Goal: Task Accomplishment & Management: Use online tool/utility

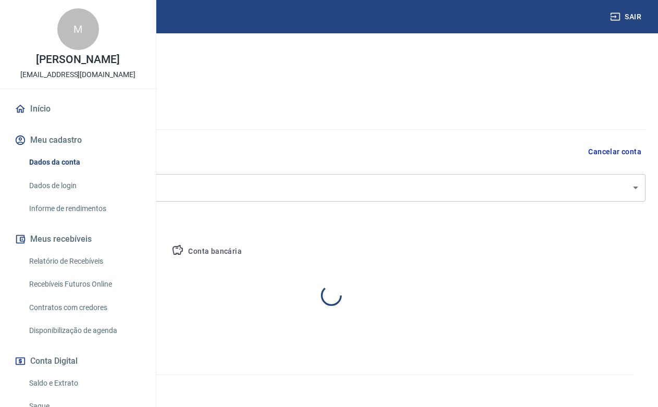
select select "MG"
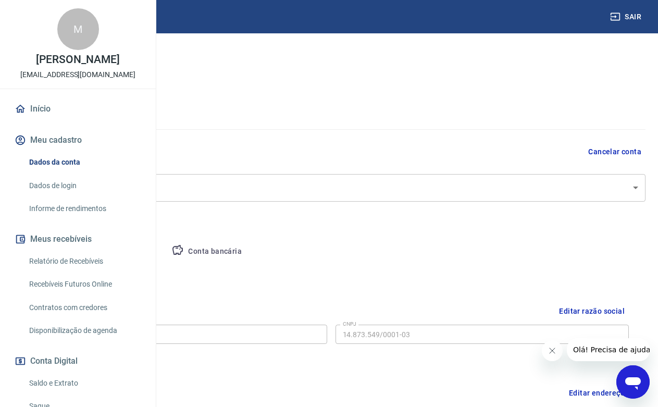
click at [89, 295] on link "Recebíveis Futuros Online" at bounding box center [84, 283] width 118 height 21
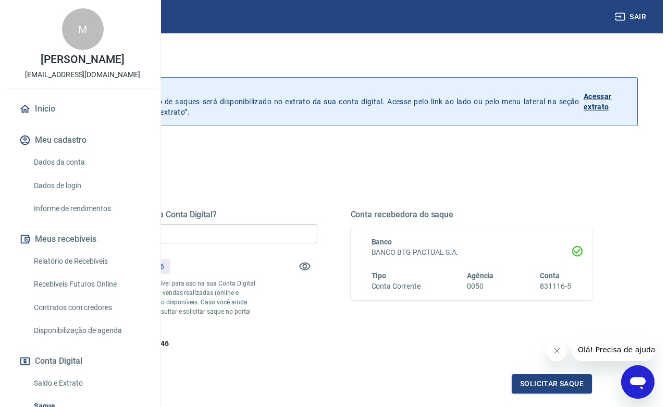
scroll to position [53, 0]
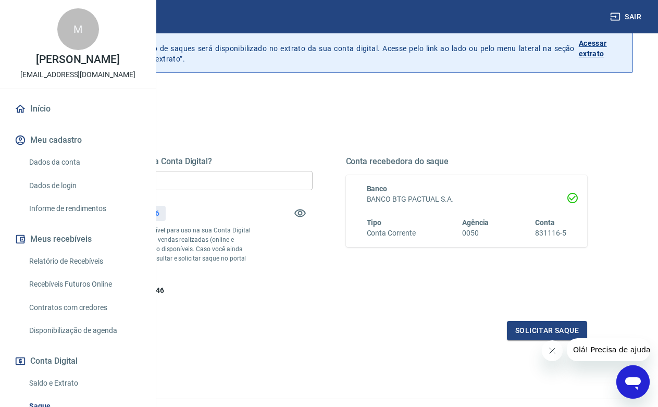
click at [266, 182] on input "R$ 0,00" at bounding box center [192, 180] width 242 height 19
type input "R$ 241,46"
click at [527, 340] on button "Solicitar saque" at bounding box center [547, 330] width 80 height 19
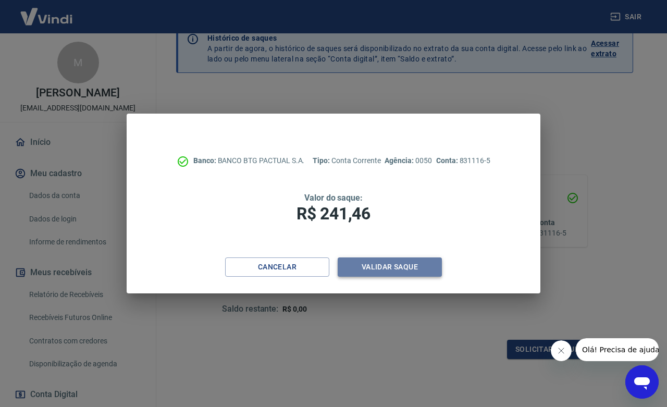
click at [394, 264] on button "Validar saque" at bounding box center [389, 266] width 104 height 19
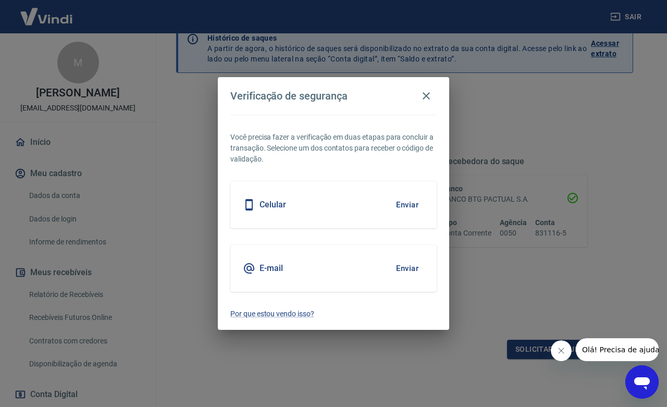
click at [273, 272] on h5 "E-mail" at bounding box center [270, 268] width 23 height 10
click at [396, 265] on button "Enviar" at bounding box center [407, 268] width 34 height 22
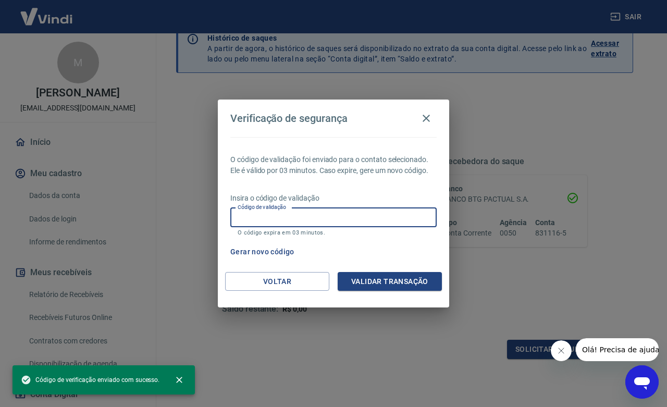
click at [316, 220] on input "Código de validação" at bounding box center [333, 217] width 206 height 19
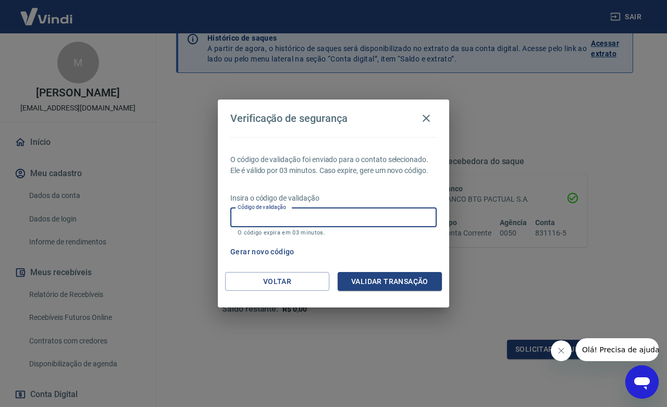
paste input "630100"
type input "630100"
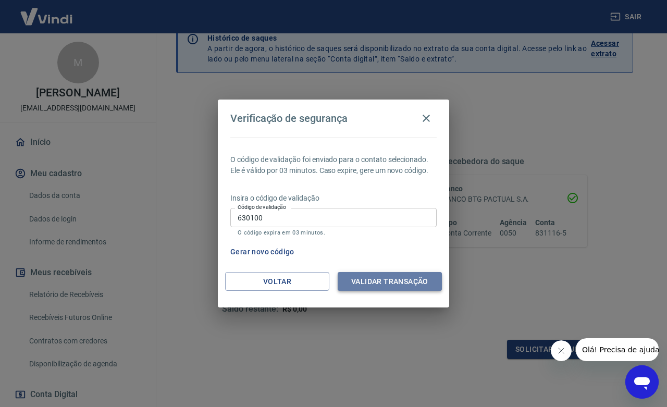
click at [360, 273] on button "Validar transação" at bounding box center [389, 281] width 104 height 19
